Goal: Transaction & Acquisition: Purchase product/service

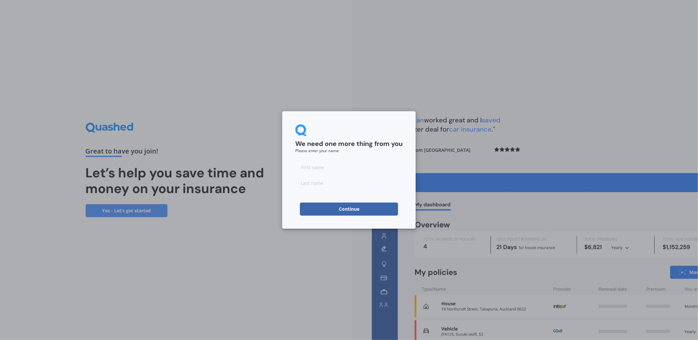
click at [312, 167] on input at bounding box center [349, 167] width 107 height 13
type input "Kieran"
click at [308, 184] on input at bounding box center [349, 182] width 107 height 13
type input "[PERSON_NAME]"
click at [350, 211] on button "Continue" at bounding box center [349, 209] width 98 height 13
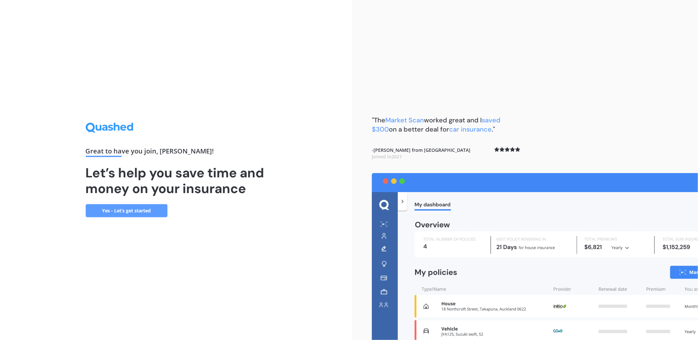
click at [129, 214] on link "Yes - Let’s get started" at bounding box center [127, 210] width 82 height 13
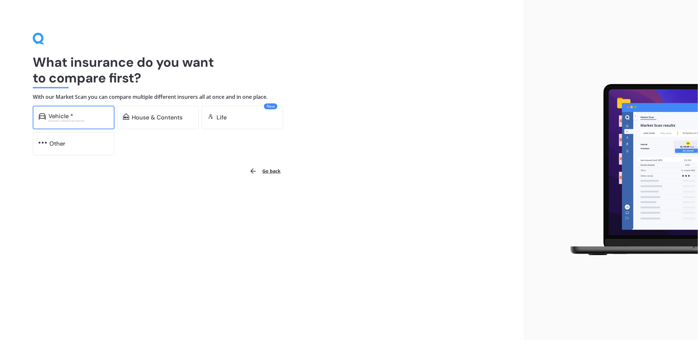
click at [77, 116] on div "Vehicle *" at bounding box center [78, 116] width 60 height 7
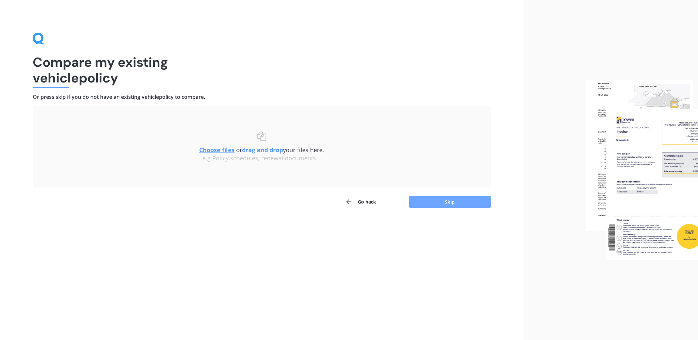
click at [447, 200] on button "Skip" at bounding box center [450, 202] width 82 height 12
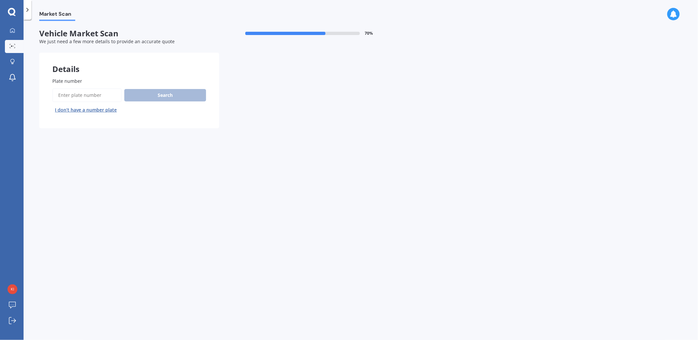
click at [60, 92] on input "Plate number" at bounding box center [86, 95] width 69 height 14
type input "pgp904"
click at [165, 96] on button "Search" at bounding box center [165, 95] width 82 height 12
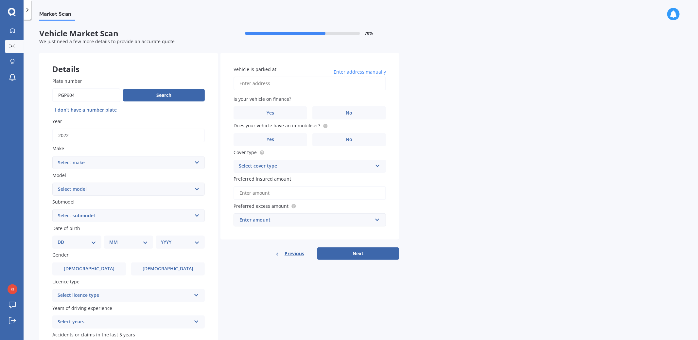
click at [195, 163] on select "Select make AC ALFA ROMEO ASTON [PERSON_NAME] AUDI AUSTIN BEDFORD Bentley BMW B…" at bounding box center [128, 162] width 153 height 13
select select "MITSUBISHI"
click at [52, 156] on select "Select make AC ALFA ROMEO ASTON [PERSON_NAME] AUDI AUSTIN BEDFORD Bentley BMW B…" at bounding box center [128, 162] width 153 height 13
click at [196, 188] on select "Select model 380 Airtrek Aspire ASX [PERSON_NAME] Challenger Challenger Diesel …" at bounding box center [128, 189] width 153 height 13
select select "ECLIPSE CROSS"
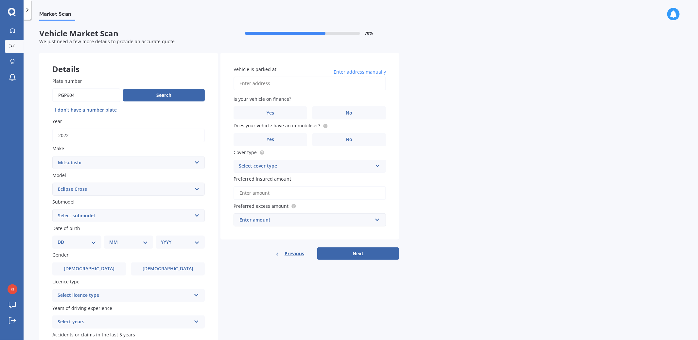
click at [52, 183] on select "Select model 380 Airtrek Aspire ASX [PERSON_NAME] Challenger Challenger Diesel …" at bounding box center [128, 189] width 153 height 13
click at [198, 216] on select "Select submodel Black Edition Wagon 5dr CVT 8sp 1.5T PHEV VRX 4WD Hybrid PHEV X…" at bounding box center [128, 215] width 153 height 13
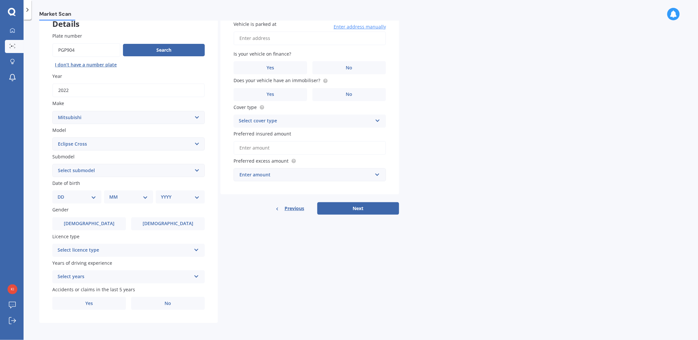
scroll to position [46, 0]
click at [196, 169] on select "Select submodel Black Edition Wagon 5dr CVT 8sp 1.5T PHEV VRX 4WD Hybrid PHEV X…" at bounding box center [128, 170] width 153 height 13
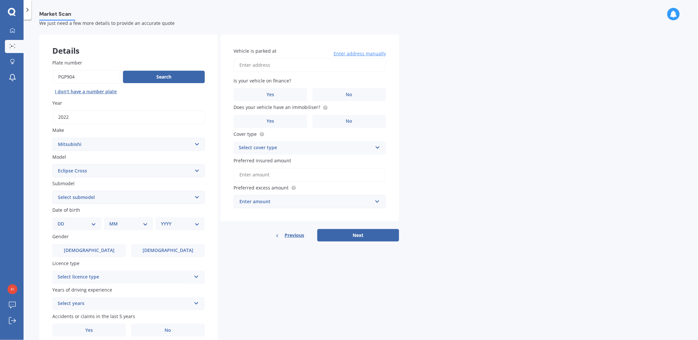
scroll to position [18, 0]
click at [195, 199] on select "Select submodel Black Edition Wagon 5dr CVT 8sp 1.5T PHEV VRX 4WD Hybrid PHEV X…" at bounding box center [128, 197] width 153 height 13
select select "PHEV VRX 4WD HYBRID"
click at [52, 191] on select "Select submodel Black Edition Wagon 5dr CVT 8sp 1.5T PHEV VRX 4WD Hybrid PHEV X…" at bounding box center [128, 197] width 153 height 13
click at [90, 225] on select "DD 01 02 03 04 05 06 07 08 09 10 11 12 13 14 15 16 17 18 19 20 21 22 23 24 25 2…" at bounding box center [77, 224] width 39 height 7
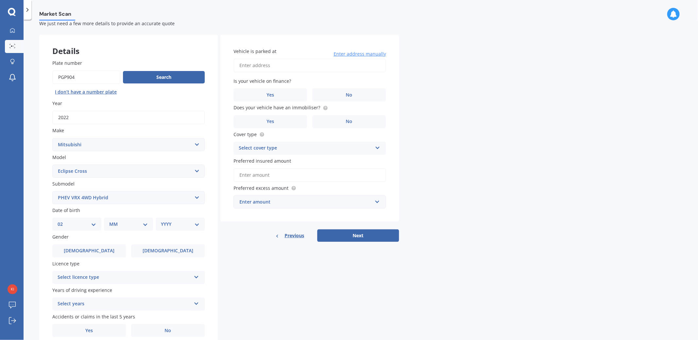
click at [63, 221] on select "DD 01 02 03 04 05 06 07 08 09 10 11 12 13 14 15 16 17 18 19 20 21 22 23 24 25 2…" at bounding box center [77, 224] width 39 height 7
click at [120, 226] on select "MM 01 02 03 04 05 06 07 08 09 10 11 12" at bounding box center [130, 224] width 36 height 7
click at [96, 225] on select "DD 01 02 03 04 05 06 07 08 09 10 11 12 13 14 15 16 17 18 19 20 21 22 23 24 25 2…" at bounding box center [81, 224] width 36 height 7
click at [63, 221] on select "DD 01 02 03 04 05 06 07 08 09 10 11 12 13 14 15 16 17 18 19 20 21 22 23 24 25 2…" at bounding box center [81, 224] width 36 height 7
click at [94, 224] on select "DD 01 02 03 04 05 06 07 08 09 10 11 12 13 14 15 16 17 18 19 20 21 22 23 24 25 2…" at bounding box center [81, 224] width 36 height 7
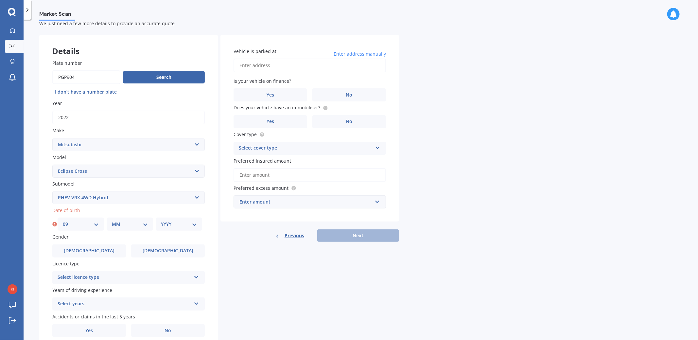
select select "02"
click at [63, 221] on select "DD 01 02 03 04 05 06 07 08 09 10 11 12 13 14 15 16 17 18 19 20 21 22 23 24 25 2…" at bounding box center [81, 224] width 36 height 7
click at [144, 223] on select "MM 01 02 03 04 05 06 07 08 09 10 11 12" at bounding box center [130, 224] width 36 height 7
select select "09"
click at [112, 221] on select "MM 01 02 03 04 05 06 07 08 09 10 11 12" at bounding box center [130, 224] width 36 height 7
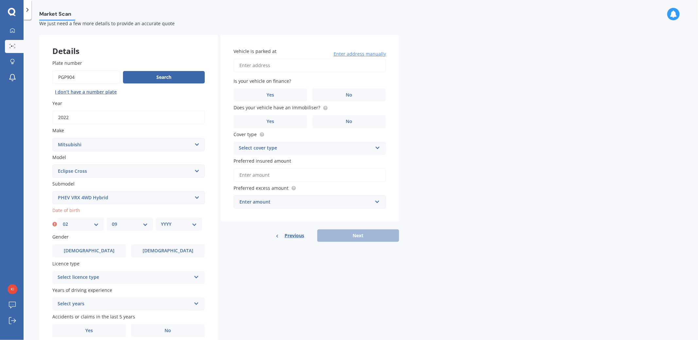
click at [193, 226] on select "YYYY 2025 2024 2023 2022 2021 2020 2019 2018 2017 2016 2015 2014 2013 2012 2011…" at bounding box center [179, 224] width 36 height 7
select select "1952"
click at [161, 221] on select "YYYY 2025 2024 2023 2022 2021 2020 2019 2018 2017 2016 2015 2014 2013 2012 2011…" at bounding box center [179, 224] width 36 height 7
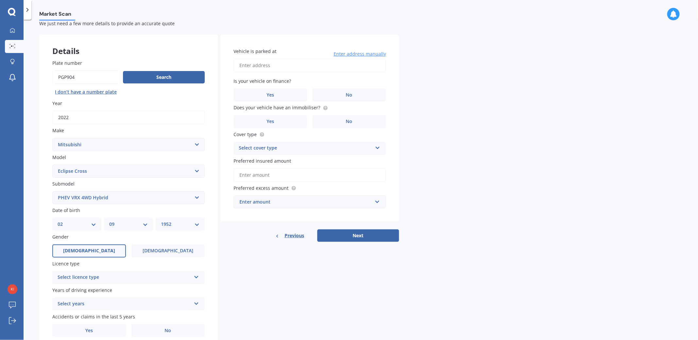
click at [91, 252] on span "[DEMOGRAPHIC_DATA]" at bounding box center [89, 251] width 52 height 6
click at [0, 0] on input "[DEMOGRAPHIC_DATA]" at bounding box center [0, 0] width 0 height 0
click at [195, 276] on icon at bounding box center [197, 276] width 6 height 5
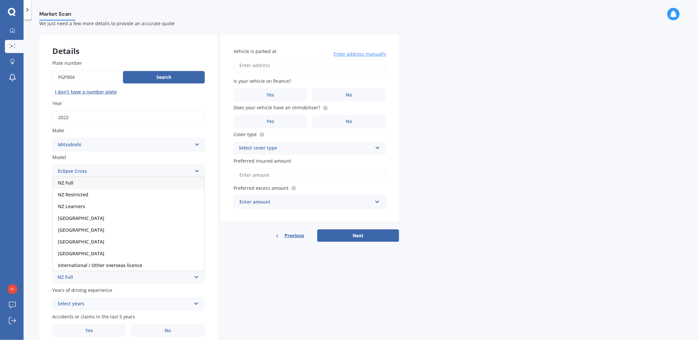
click at [72, 277] on div "NZ Full" at bounding box center [125, 278] width 134 height 8
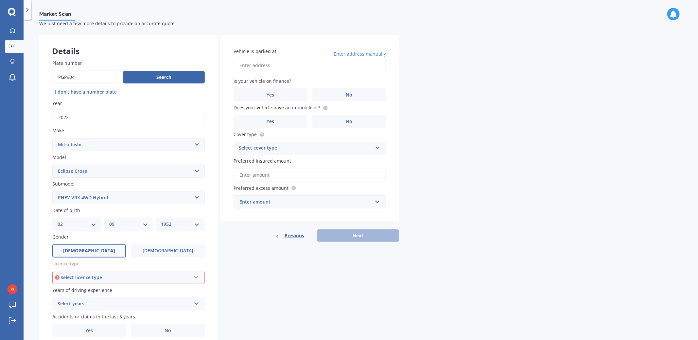
click at [192, 276] on div "Select licence type NZ Full NZ Restricted NZ Learners [GEOGRAPHIC_DATA] [GEOGRA…" at bounding box center [128, 277] width 153 height 13
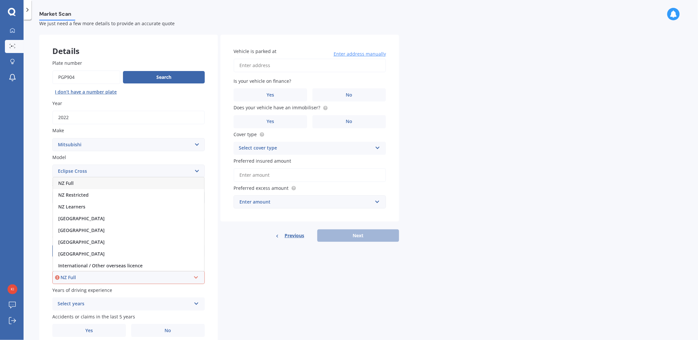
click at [68, 183] on span "NZ Full" at bounding box center [65, 183] width 15 height 6
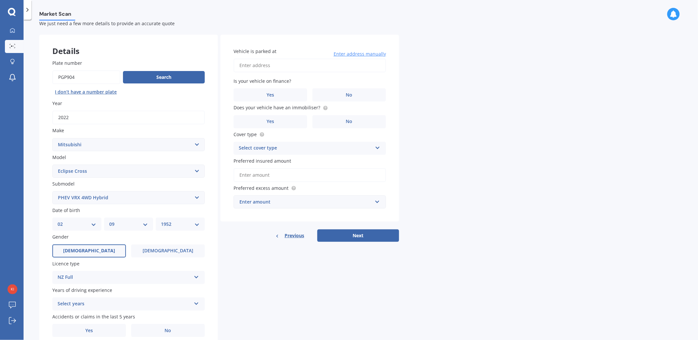
click at [196, 304] on icon at bounding box center [197, 302] width 6 height 5
click at [76, 242] on div "5 or more years" at bounding box center [129, 244] width 152 height 12
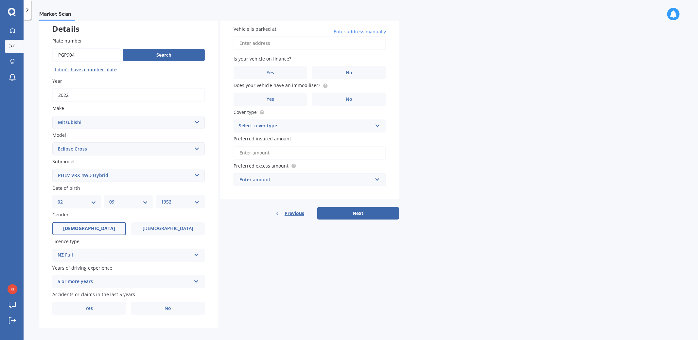
scroll to position [46, 0]
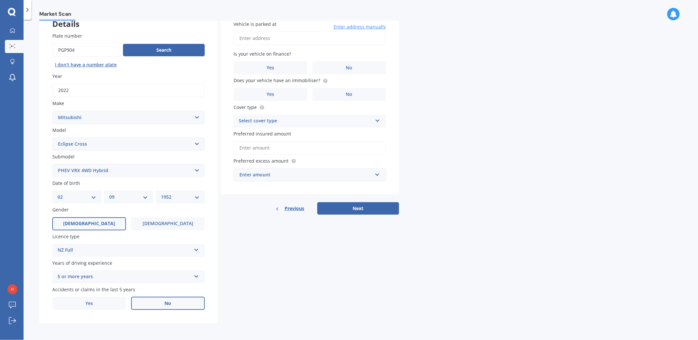
click at [171, 303] on span "No" at bounding box center [168, 304] width 7 height 6
click at [0, 0] on input "No" at bounding box center [0, 0] width 0 height 0
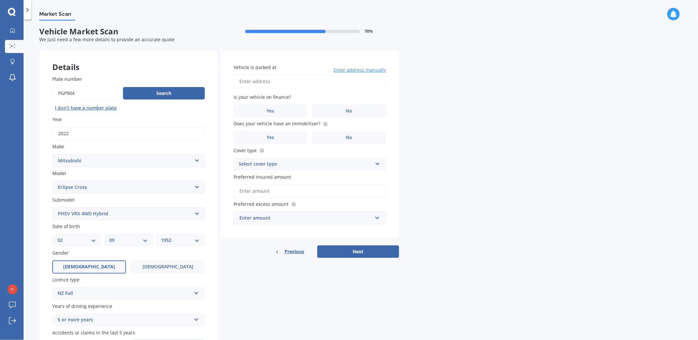
scroll to position [0, 0]
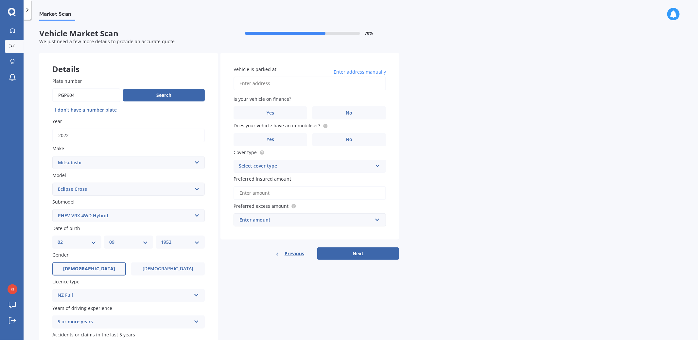
click at [272, 89] on input "Vehicle is parked at" at bounding box center [310, 84] width 153 height 14
type input "[STREET_ADDRESS]"
click at [352, 111] on span "No" at bounding box center [349, 113] width 7 height 6
click at [0, 0] on input "No" at bounding box center [0, 0] width 0 height 0
click at [273, 139] on span "Yes" at bounding box center [271, 140] width 8 height 6
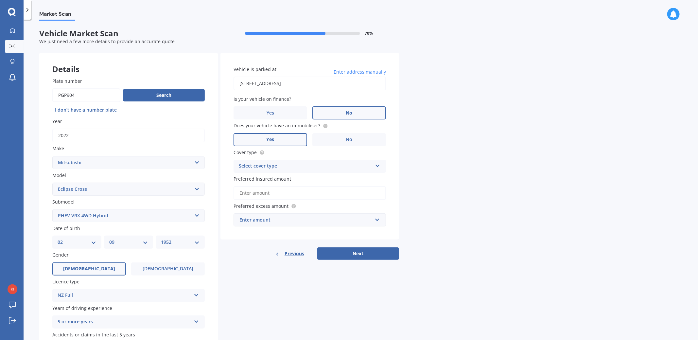
click at [0, 0] on input "Yes" at bounding box center [0, 0] width 0 height 0
click at [379, 165] on icon at bounding box center [378, 164] width 6 height 5
drag, startPoint x: 264, startPoint y: 179, endPoint x: 268, endPoint y: 179, distance: 3.9
click at [264, 179] on span "Comprehensive" at bounding box center [256, 179] width 35 height 6
click at [264, 192] on input "Preferred insured amount" at bounding box center [310, 193] width 153 height 14
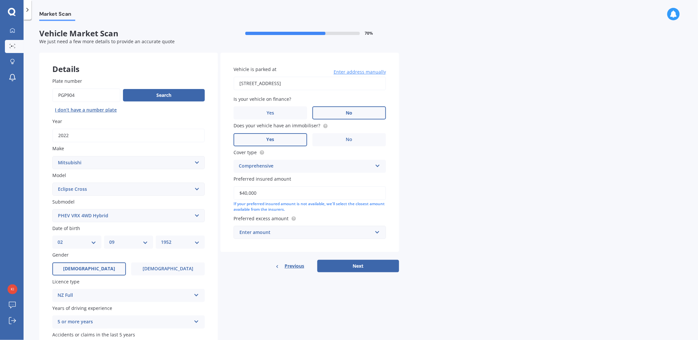
click at [283, 196] on input "$40,000" at bounding box center [310, 193] width 153 height 14
type input "$40,000"
click at [273, 209] on div "If your preferred insured amount is not available, we'll select the closest amo…" at bounding box center [310, 206] width 153 height 11
click at [376, 233] on input "text" at bounding box center [307, 232] width 147 height 12
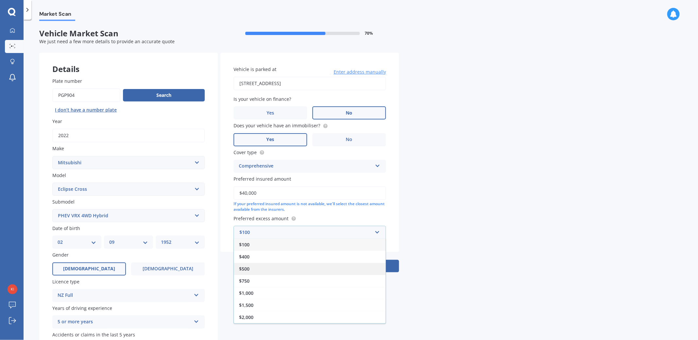
click at [244, 269] on span "$500" at bounding box center [244, 269] width 10 height 6
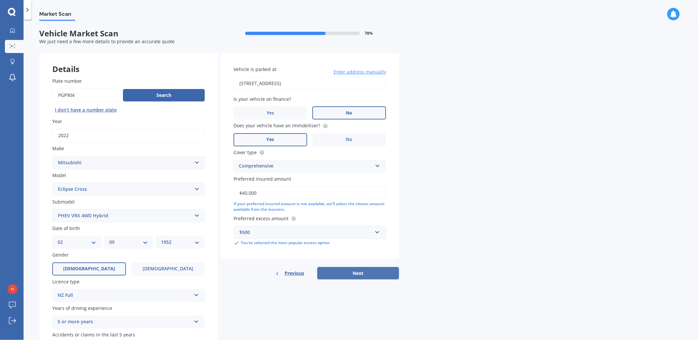
click at [358, 272] on button "Next" at bounding box center [358, 273] width 82 height 12
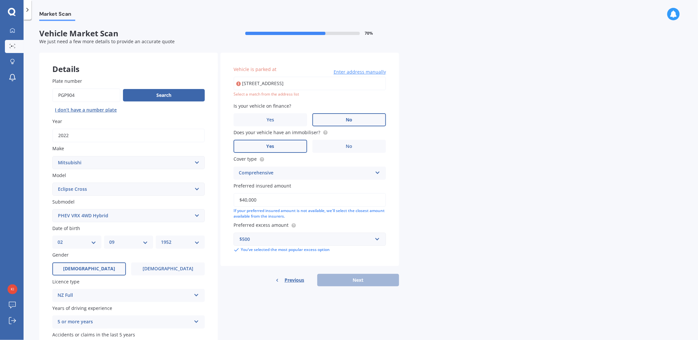
click at [294, 84] on input "[STREET_ADDRESS]" at bounding box center [310, 84] width 153 height 14
type input "[STREET_ADDRESS]"
click at [358, 283] on div "Previous Next" at bounding box center [310, 280] width 179 height 12
click at [355, 72] on span "Enter address manually" at bounding box center [360, 72] width 52 height 7
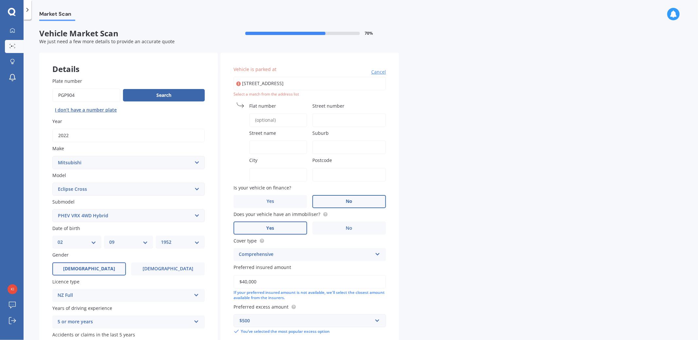
click at [332, 119] on input "Street number" at bounding box center [350, 120] width 74 height 14
type input "123"
type input "Woodman Drive"
type input "[GEOGRAPHIC_DATA]"
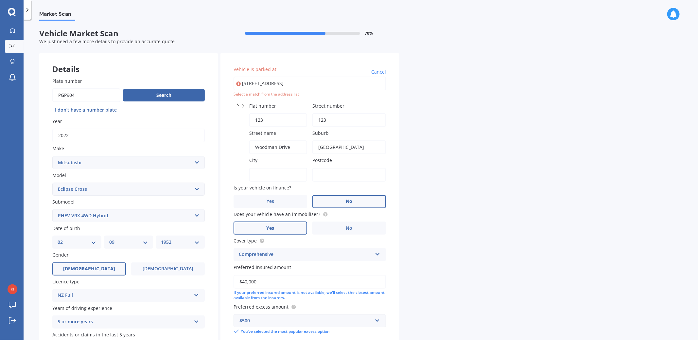
type input "[GEOGRAPHIC_DATA]"
type input "5028"
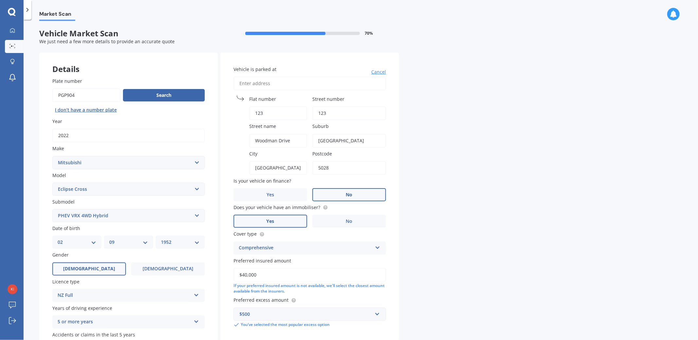
click at [425, 166] on div "Market Scan Vehicle Market Scan 70 % We just need a few more details to provide…" at bounding box center [361, 181] width 675 height 320
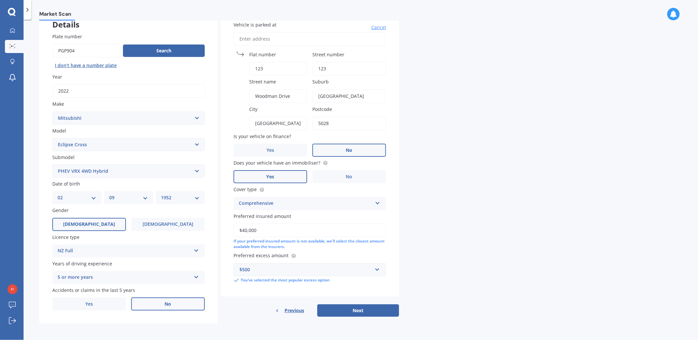
scroll to position [46, 0]
click at [356, 306] on button "Next" at bounding box center [358, 310] width 82 height 12
select select "02"
select select "09"
select select "1952"
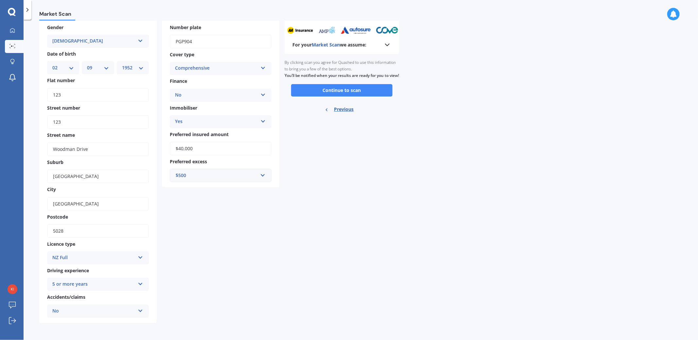
scroll to position [0, 0]
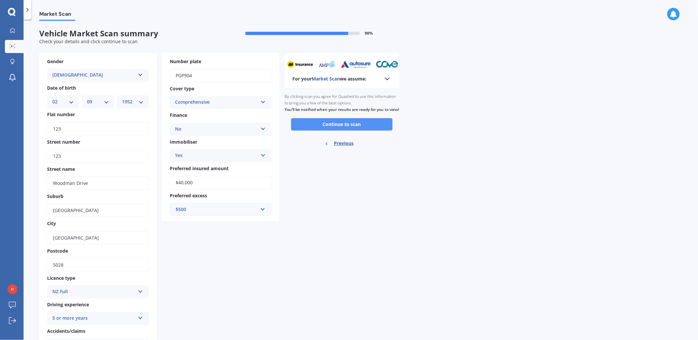
click at [343, 130] on button "Continue to scan" at bounding box center [341, 124] width 101 height 12
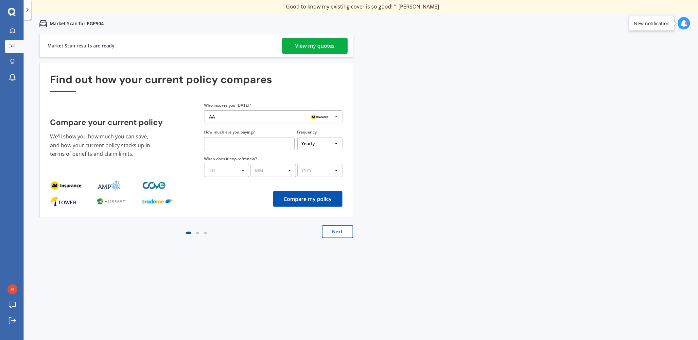
click at [317, 46] on div "View my quotes" at bounding box center [316, 46] width 40 height 16
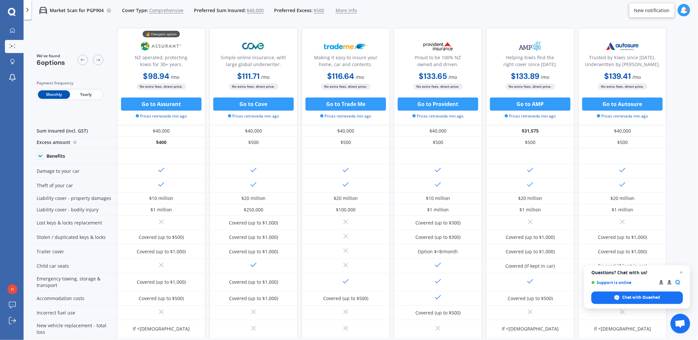
click at [85, 92] on span "Yearly" at bounding box center [86, 94] width 32 height 9
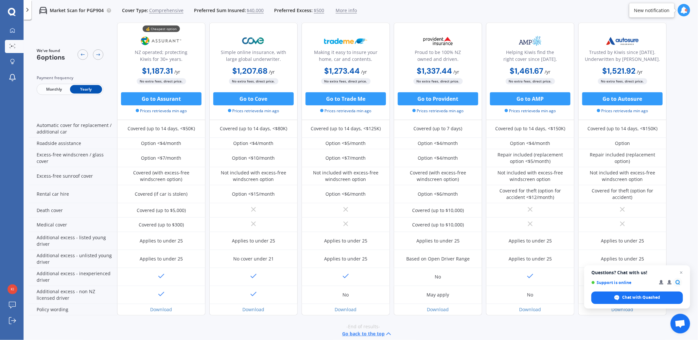
scroll to position [219, 0]
click at [681, 270] on span "Open chat" at bounding box center [682, 273] width 8 height 8
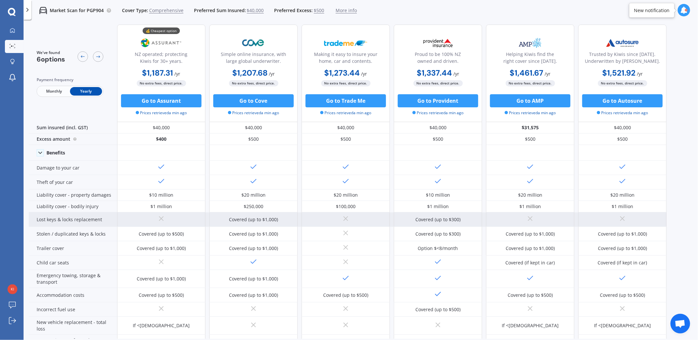
scroll to position [0, 0]
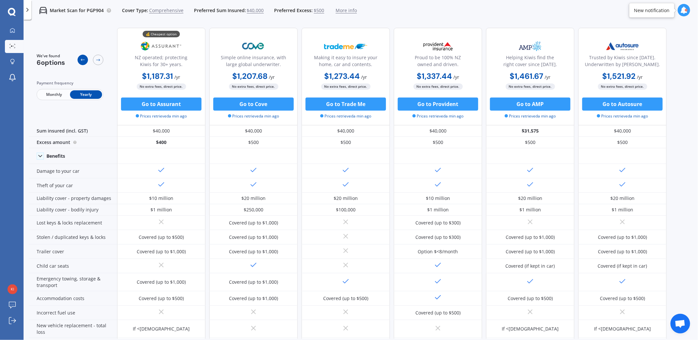
click at [82, 62] on icon at bounding box center [82, 59] width 5 height 5
click at [95, 59] on div at bounding box center [98, 60] width 10 height 10
click at [679, 157] on div "We've found 6 options Payment frequency Monthly Yearly 💰 Cheapest option NZ ope…" at bounding box center [364, 181] width 670 height 316
click at [683, 11] on icon at bounding box center [684, 10] width 7 height 7
click at [655, 40] on div "Market Scan Ready PGP904" at bounding box center [635, 42] width 59 height 12
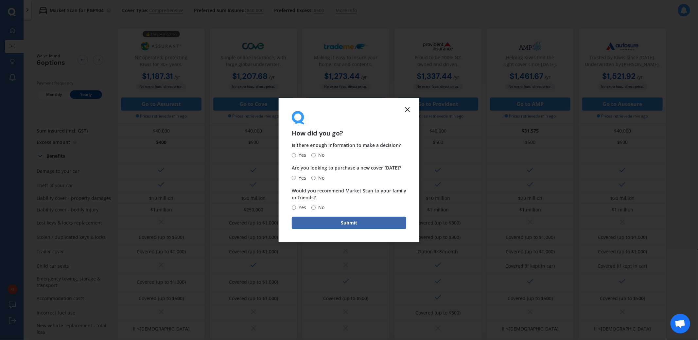
click at [407, 108] on icon at bounding box center [408, 110] width 8 height 8
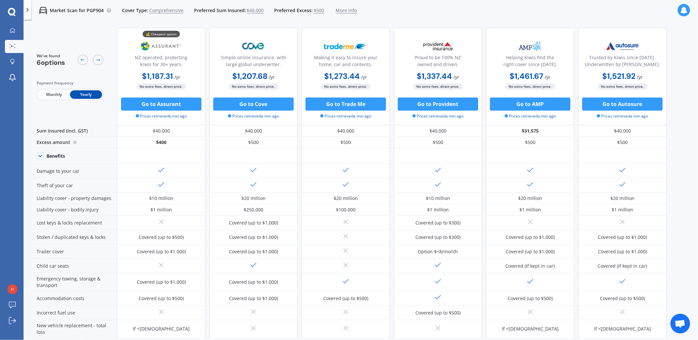
click at [74, 10] on p "Market Scan for PGP904" at bounding box center [77, 10] width 54 height 7
click at [26, 9] on icon at bounding box center [27, 10] width 7 height 7
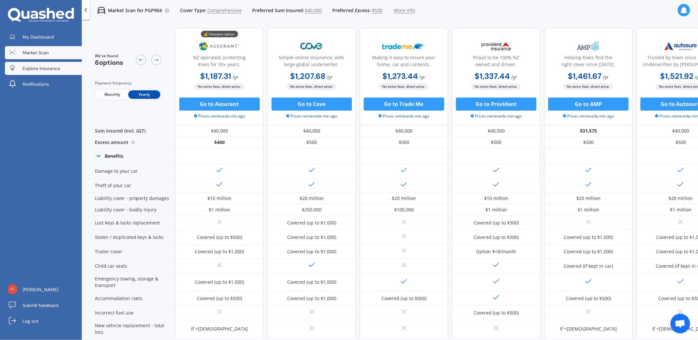
click at [29, 69] on span "Explore insurance" at bounding box center [42, 68] width 38 height 7
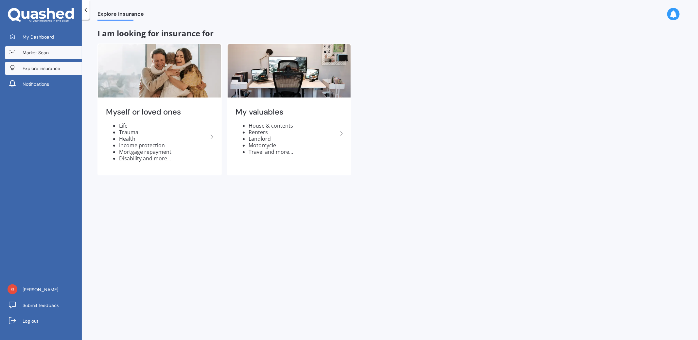
click at [30, 54] on span "Market Scan" at bounding box center [36, 52] width 26 height 7
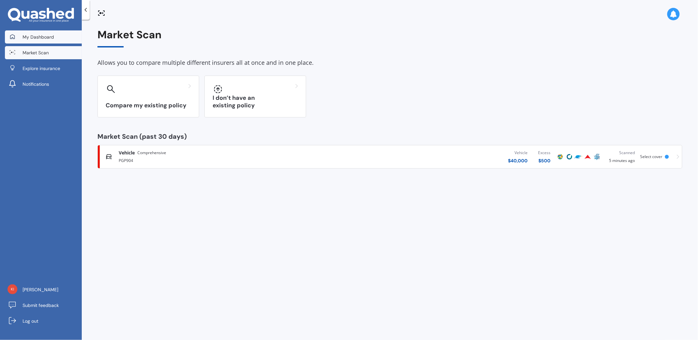
click at [38, 36] on span "My Dashboard" at bounding box center [38, 37] width 31 height 7
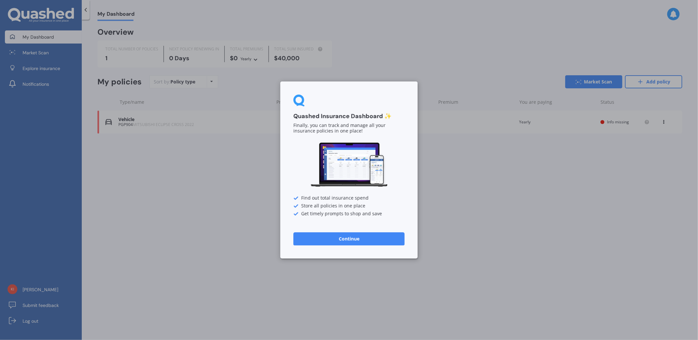
click at [445, 210] on div "Quashed Insurance Dashboard ✨ Finally, you can track and manage all your insura…" at bounding box center [349, 170] width 698 height 340
click at [514, 195] on div "Quashed Insurance Dashboard ✨ Finally, you can track and manage all your insura…" at bounding box center [349, 170] width 698 height 340
click at [353, 238] on button "Continue" at bounding box center [349, 238] width 111 height 13
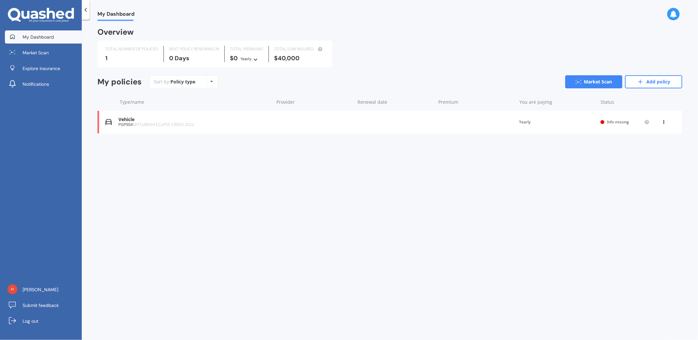
click at [663, 120] on icon at bounding box center [664, 121] width 5 height 4
drag, startPoint x: 365, startPoint y: 221, endPoint x: 346, endPoint y: 221, distance: 19.0
click at [360, 221] on div "My Dashboard Overview TOTAL NUMBER OF POLICIES 1 NEXT POLICY RENEWING [DATE] TO…" at bounding box center [390, 181] width 617 height 320
click at [18, 320] on link "Log out" at bounding box center [43, 321] width 77 height 13
click at [86, 9] on icon at bounding box center [85, 10] width 7 height 7
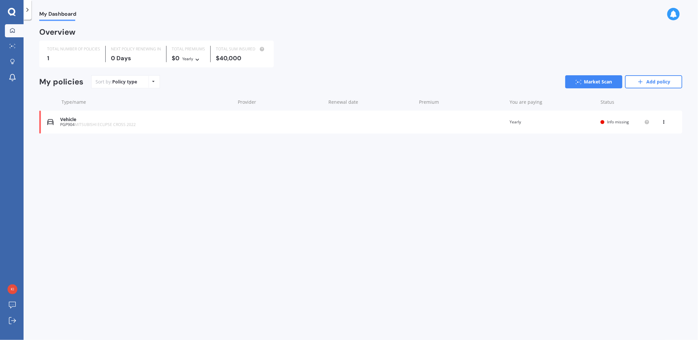
click at [10, 9] on icon at bounding box center [12, 12] width 8 height 8
click at [63, 120] on div "Vehicle" at bounding box center [146, 120] width 172 height 6
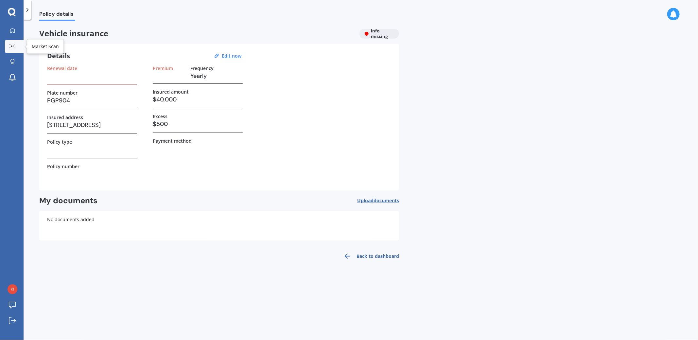
click at [9, 48] on div at bounding box center [13, 46] width 10 height 5
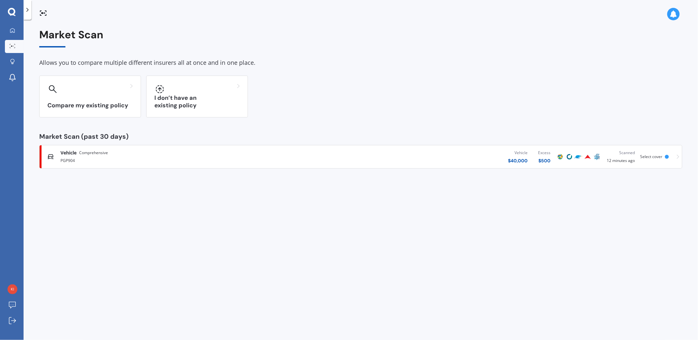
click at [72, 137] on div "Market Scan (past 30 days)" at bounding box center [360, 136] width 643 height 7
click at [559, 156] on img at bounding box center [561, 157] width 8 height 8
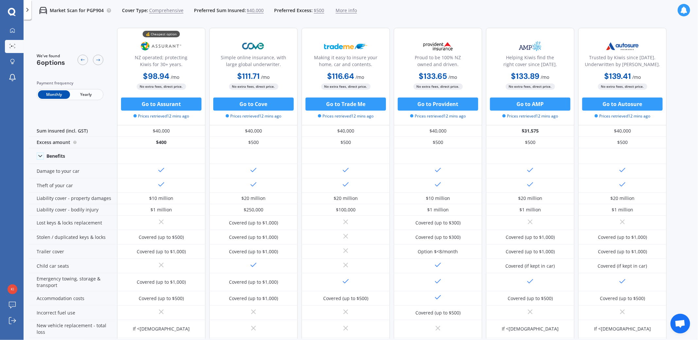
click at [88, 93] on span "Yearly" at bounding box center [86, 94] width 32 height 9
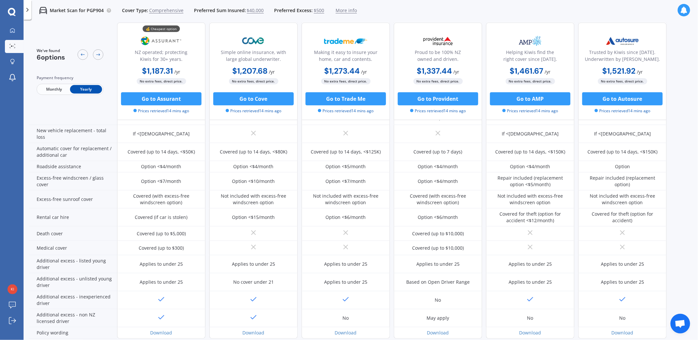
scroll to position [195, 0]
